Goal: Communication & Community: Answer question/provide support

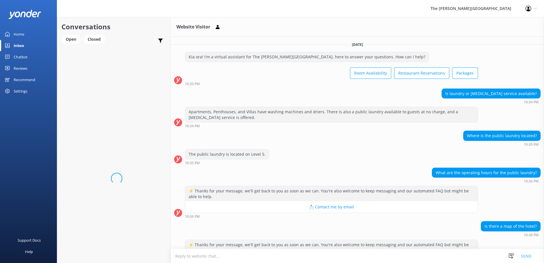
scroll to position [26, 0]
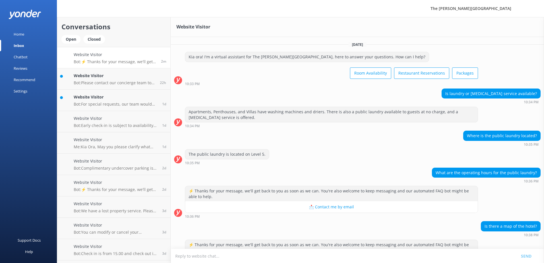
scroll to position [26, 0]
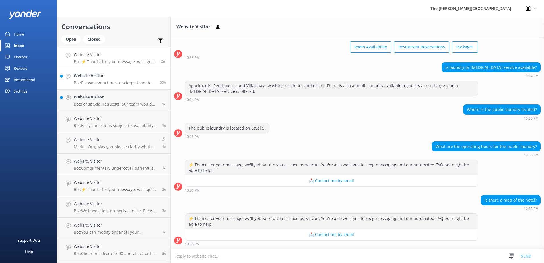
click at [100, 83] on p "Bot: Please contact our concierge team to arrange airport shuttle transfers. Yo…" at bounding box center [115, 82] width 82 height 5
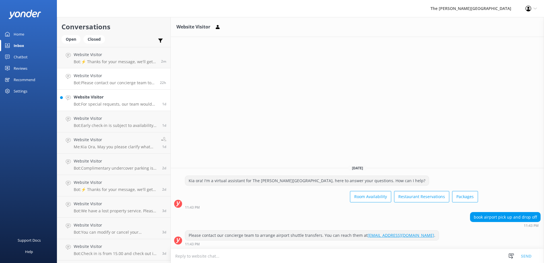
click at [110, 97] on h4 "Website Visitor" at bounding box center [116, 97] width 84 height 6
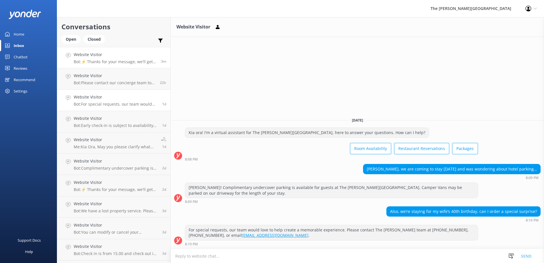
click at [103, 57] on h4 "Website Visitor" at bounding box center [115, 55] width 83 height 6
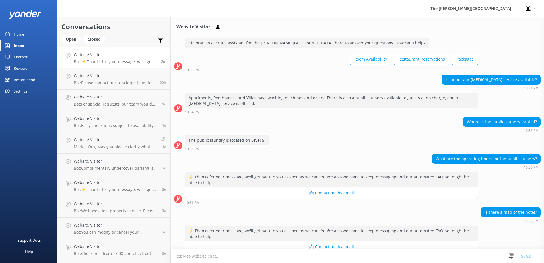
scroll to position [26, 0]
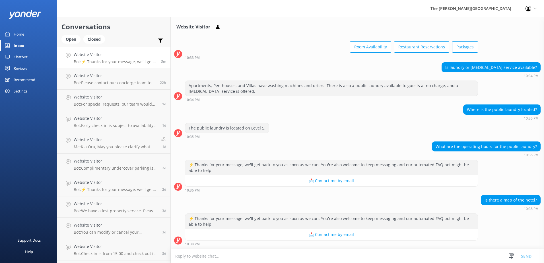
click at [291, 252] on textarea at bounding box center [357, 256] width 373 height 14
type textarea "L"
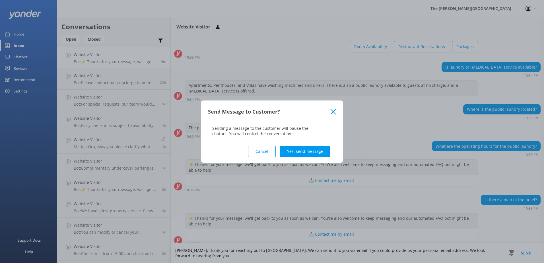
type textarea "[PERSON_NAME], thank you for reaching out to [GEOGRAPHIC_DATA]. We can send it …"
click at [298, 150] on button "Yes, send message" at bounding box center [305, 151] width 50 height 11
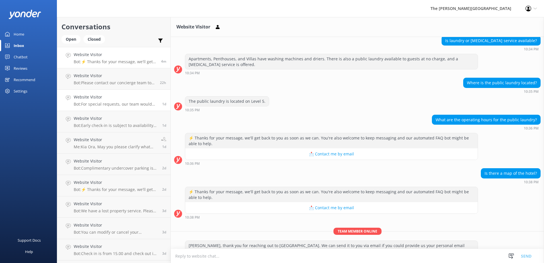
scroll to position [69, 0]
